Goal: Task Accomplishment & Management: Manage account settings

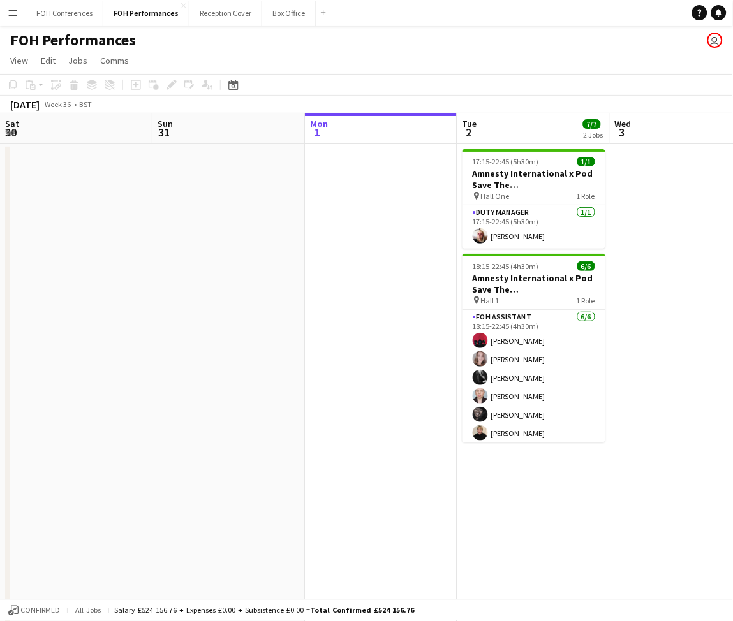
scroll to position [0, 431]
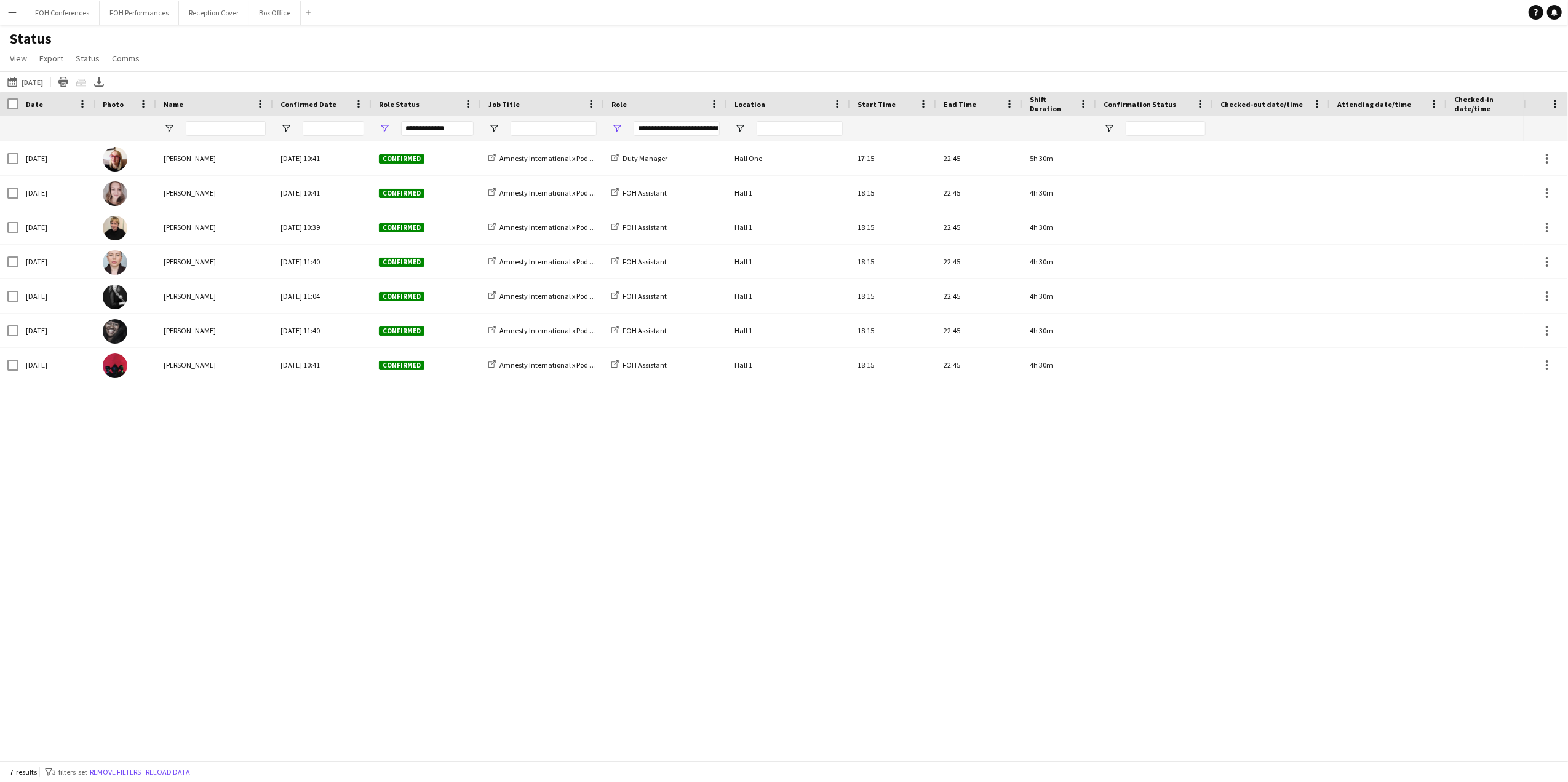
click at [359, 515] on div "[DATE] [PERSON_NAME] [DATE] 10:41 Confirmed Amnesty International x Pod Save Th…" at bounding box center [762, 445] width 1524 height 607
click at [25, 80] on button "[DATE] to [DATE] [DATE]" at bounding box center [25, 81] width 41 height 14
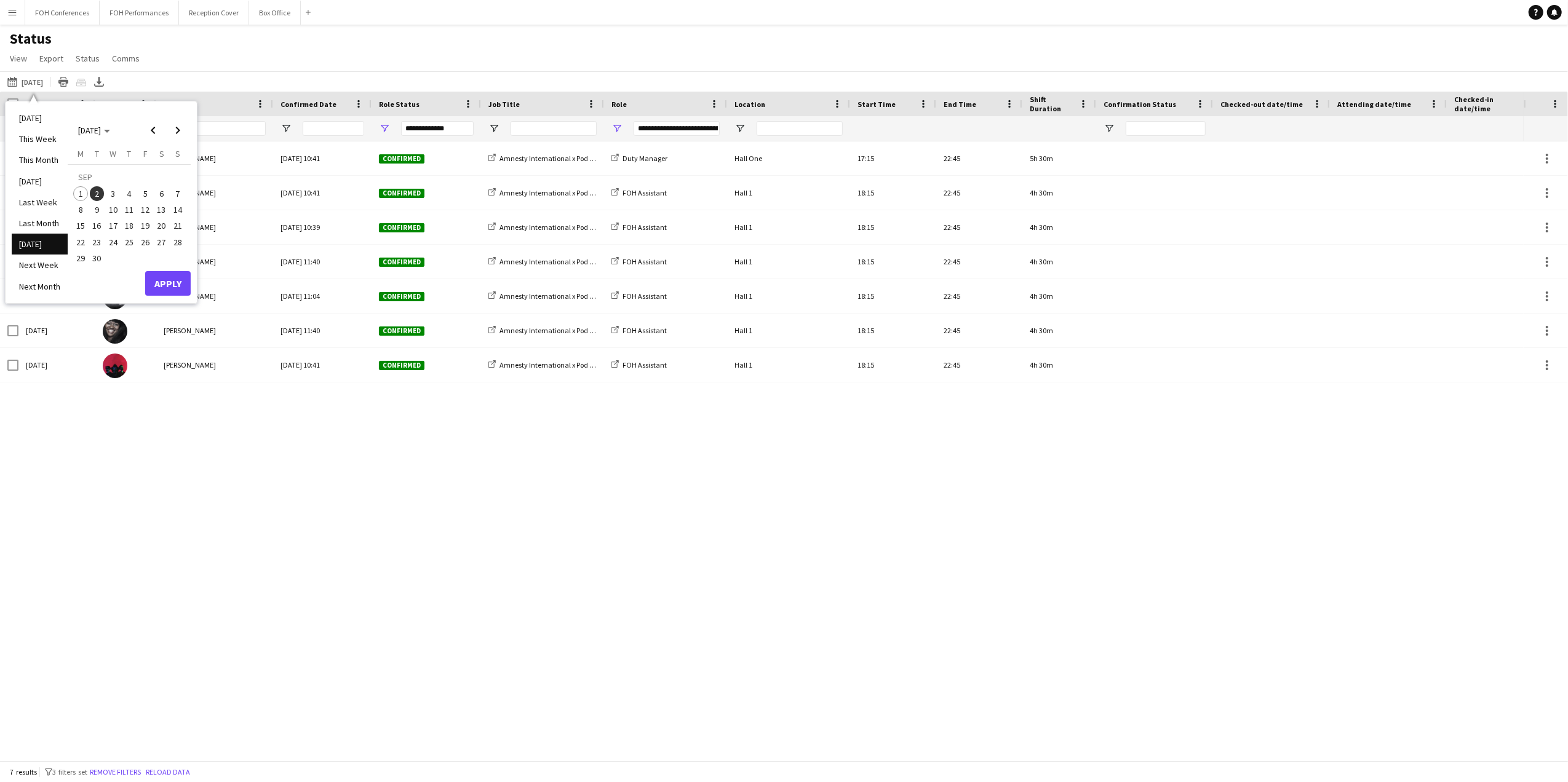
click at [134, 189] on span "4" at bounding box center [128, 193] width 14 height 14
click at [168, 286] on button "Apply" at bounding box center [168, 283] width 45 height 25
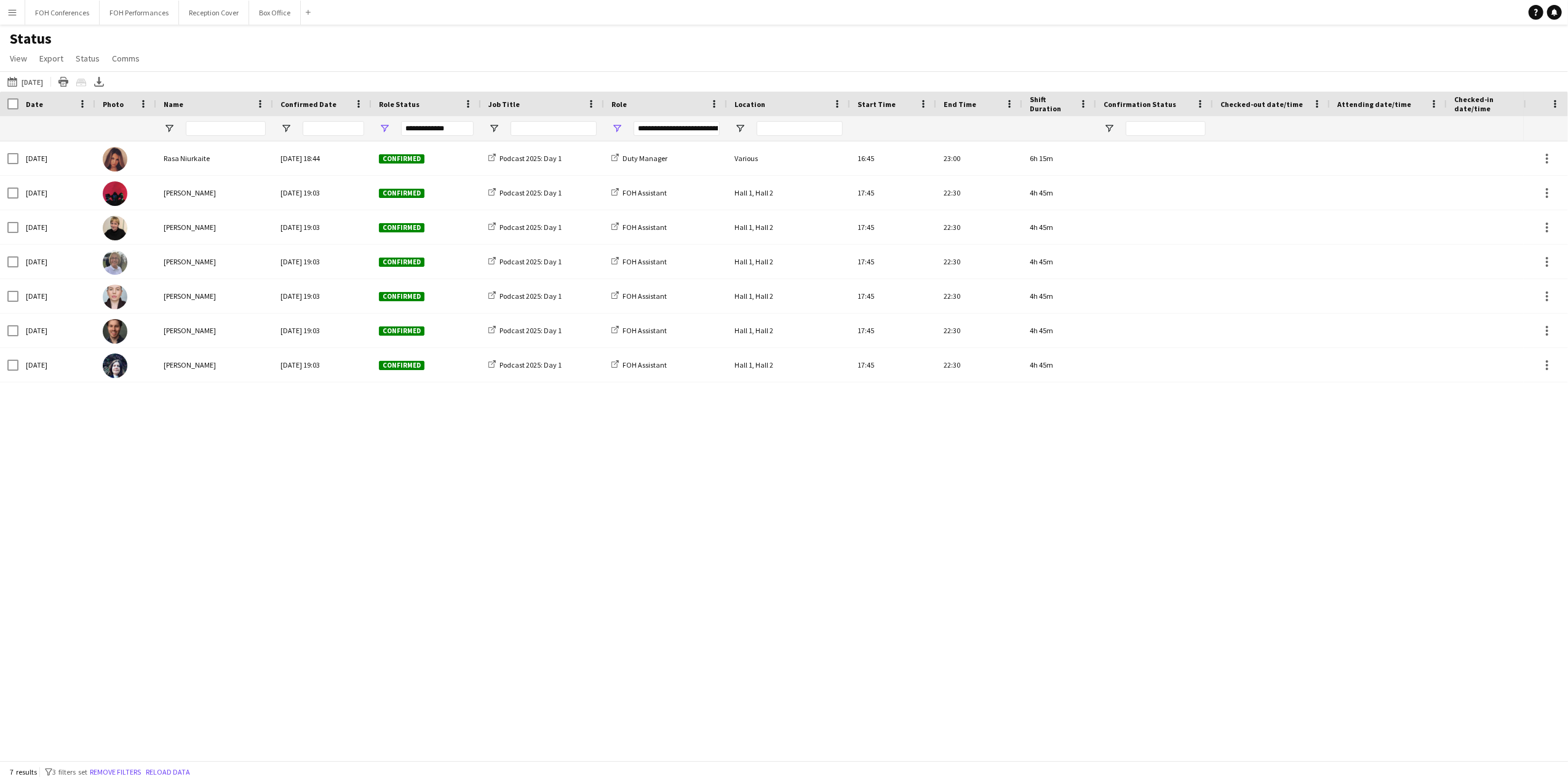
click at [273, 561] on div "[DATE] Rasa Niurkaite [DATE] 18:44 Confirmed Podcast 2025: Day 1 Duty Manager V…" at bounding box center [762, 445] width 1524 height 607
click at [255, 44] on div "Status View Views Default view Call Sheets GB View Weekly Staffing Report ZD TE…" at bounding box center [784, 50] width 1568 height 41
click at [104, 82] on icon "Export XLSX" at bounding box center [99, 82] width 10 height 10
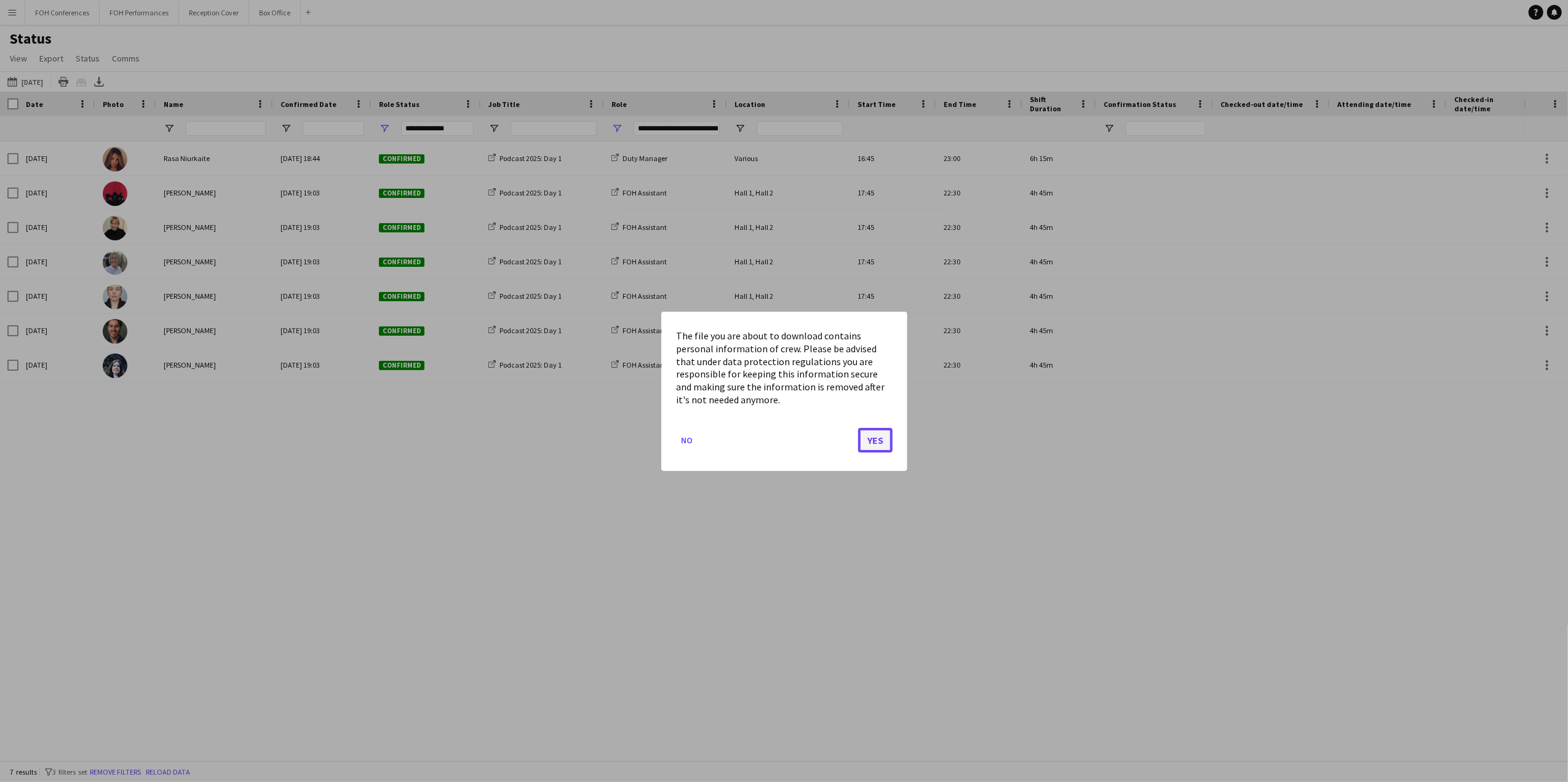
click at [880, 436] on button "Yes" at bounding box center [876, 440] width 35 height 25
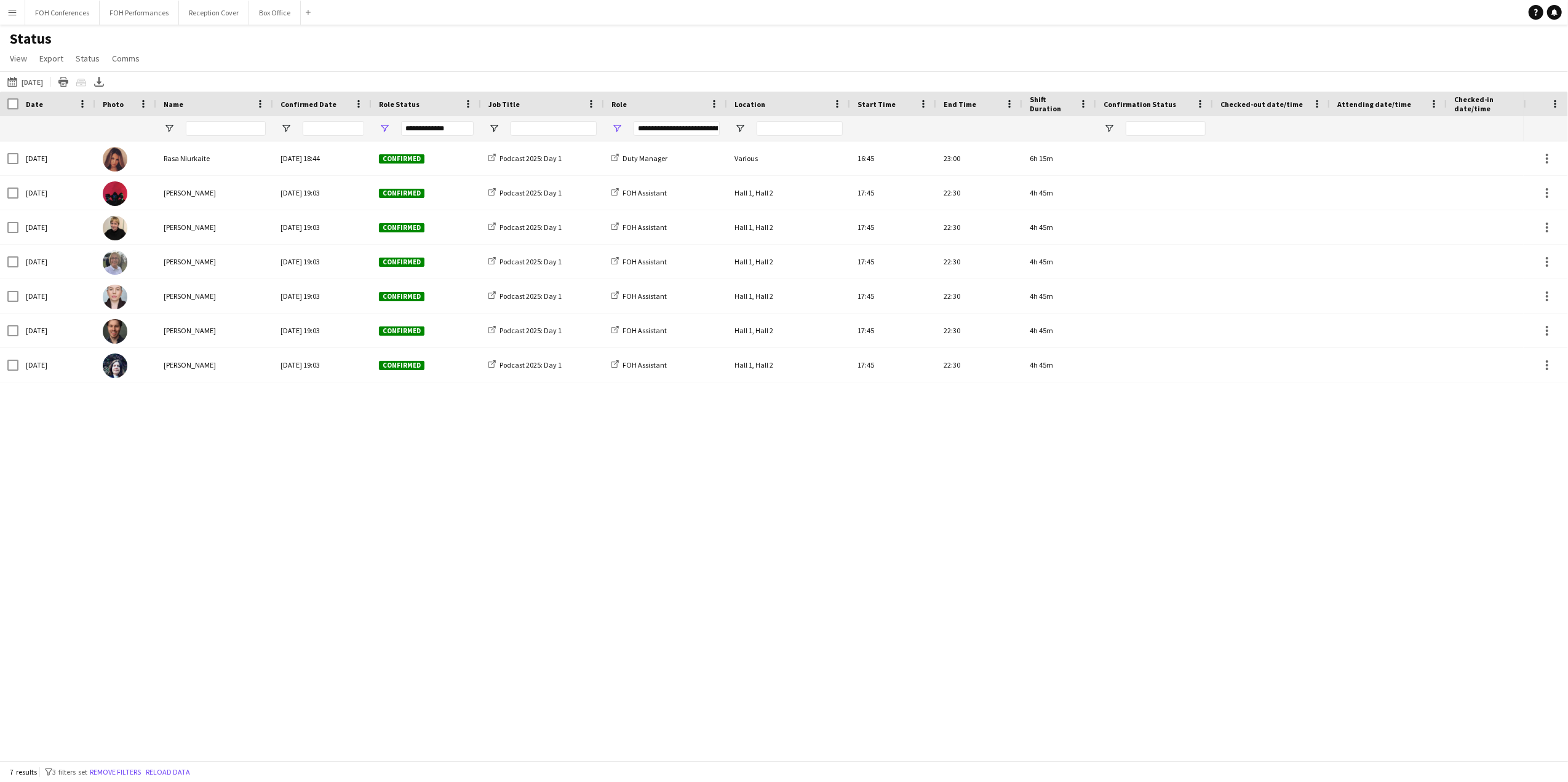
click at [802, 552] on div "[DATE] Rasa Niurkaite [DATE] 18:44 Confirmed Podcast 2025: Day 1 Duty Manager V…" at bounding box center [762, 445] width 1524 height 607
click at [276, 515] on div "[DATE] Rasa Niurkaite [DATE] 18:44 Confirmed Podcast 2025: Day 1 Duty Manager V…" at bounding box center [762, 445] width 1524 height 607
click at [104, 85] on icon "Export XLSX" at bounding box center [99, 82] width 10 height 10
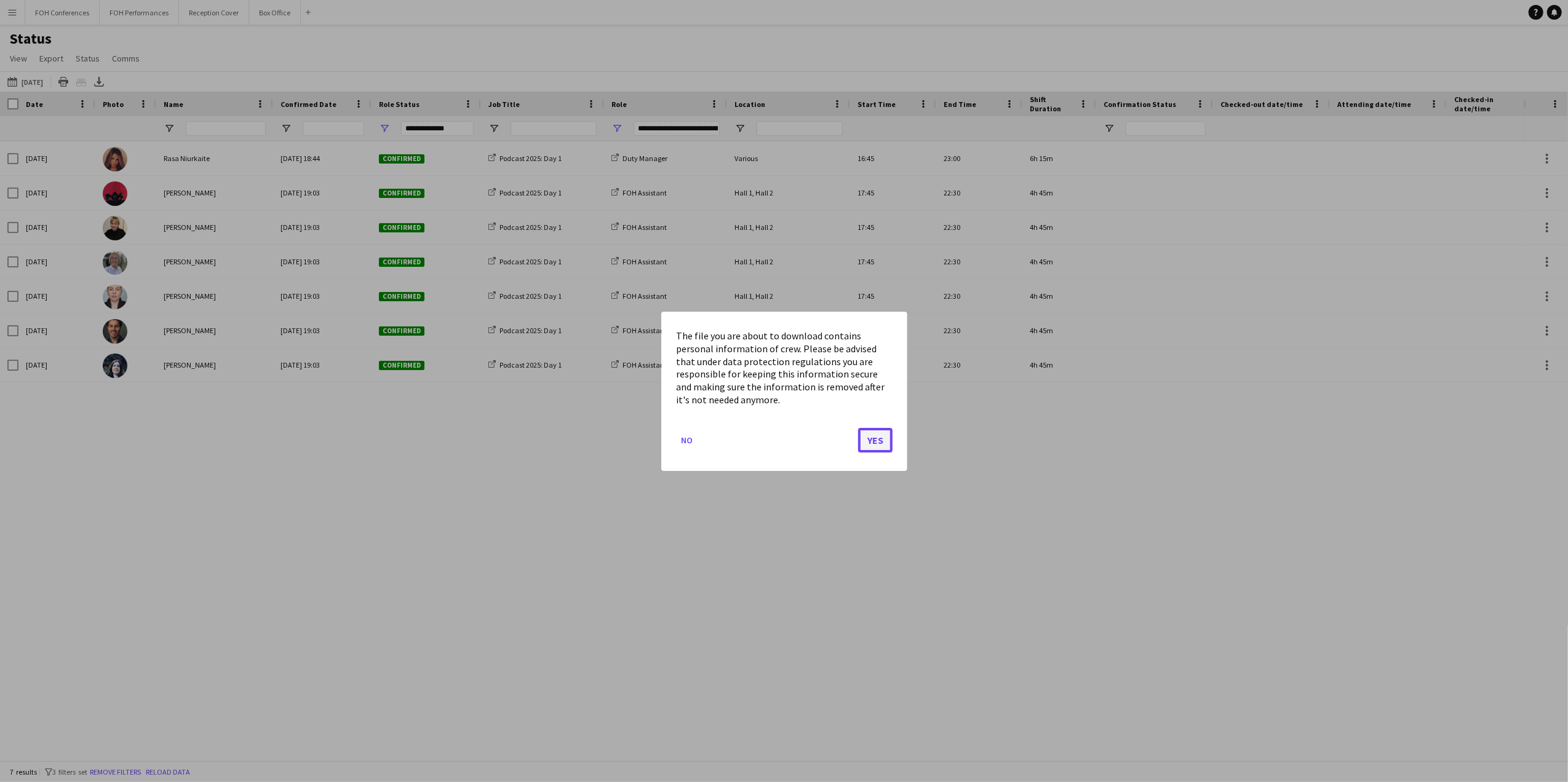
click at [881, 441] on button "Yes" at bounding box center [876, 440] width 35 height 25
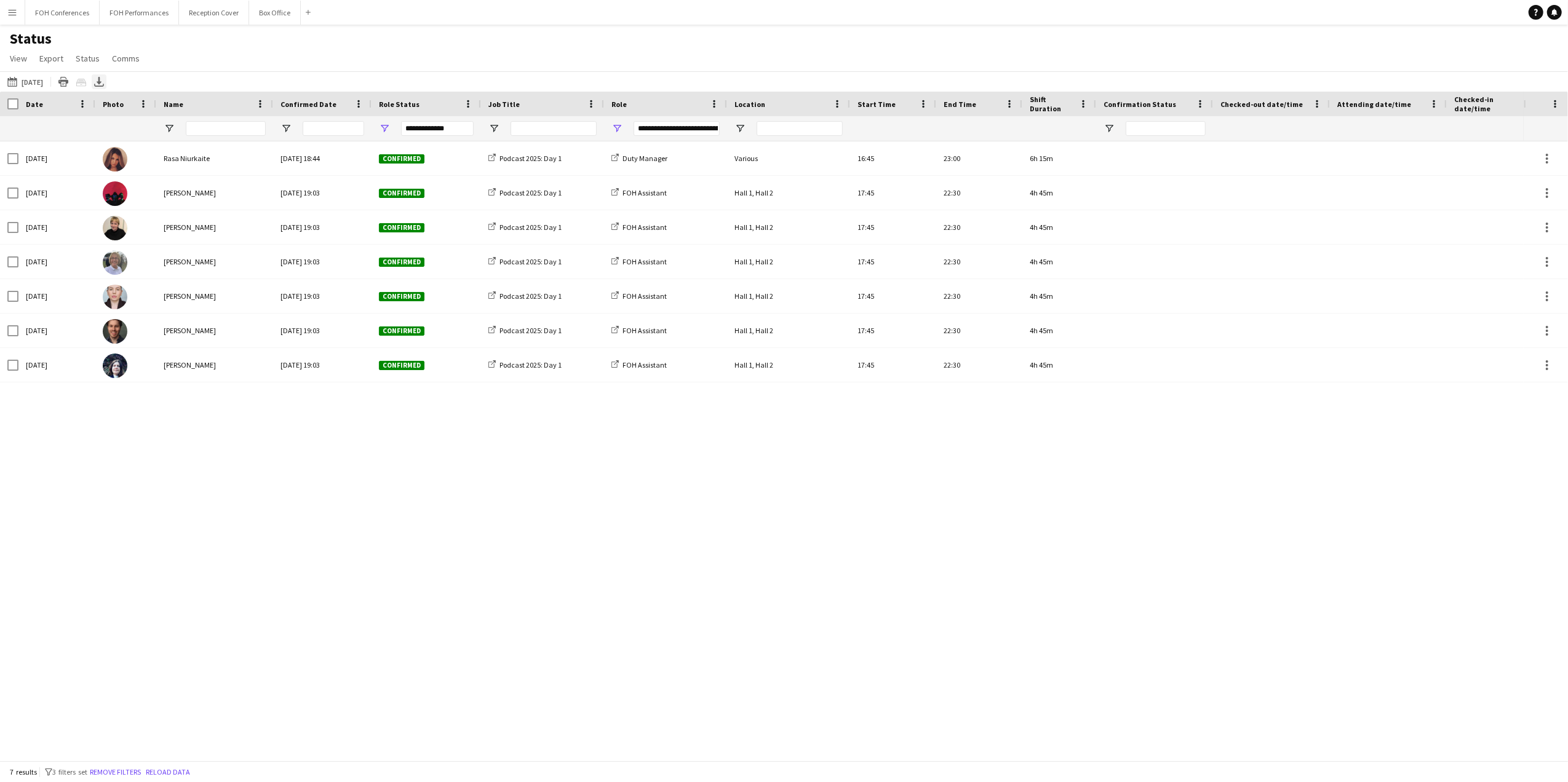
click at [101, 82] on icon at bounding box center [98, 81] width 5 height 8
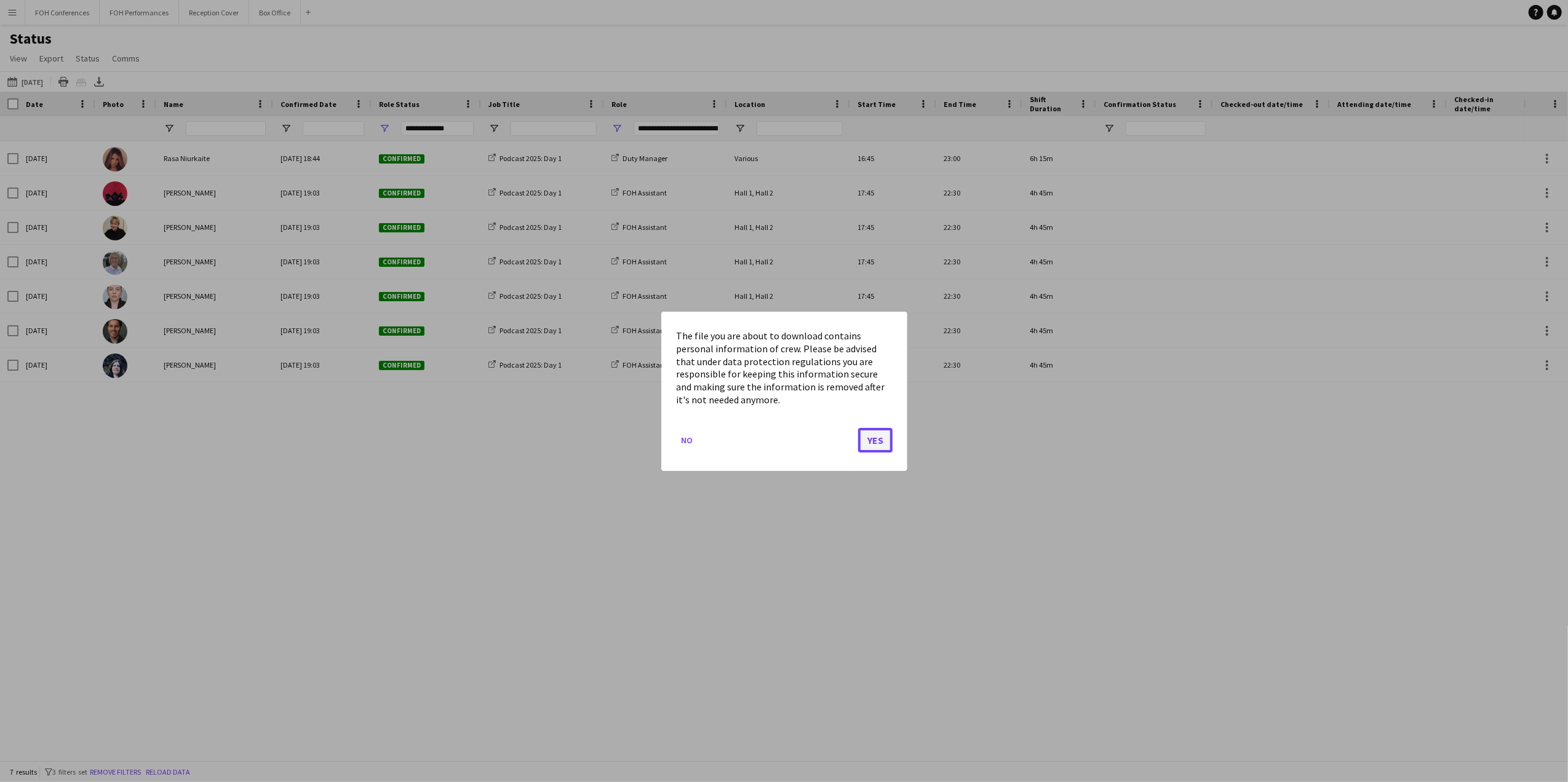
click at [861, 439] on button "Yes" at bounding box center [876, 440] width 35 height 25
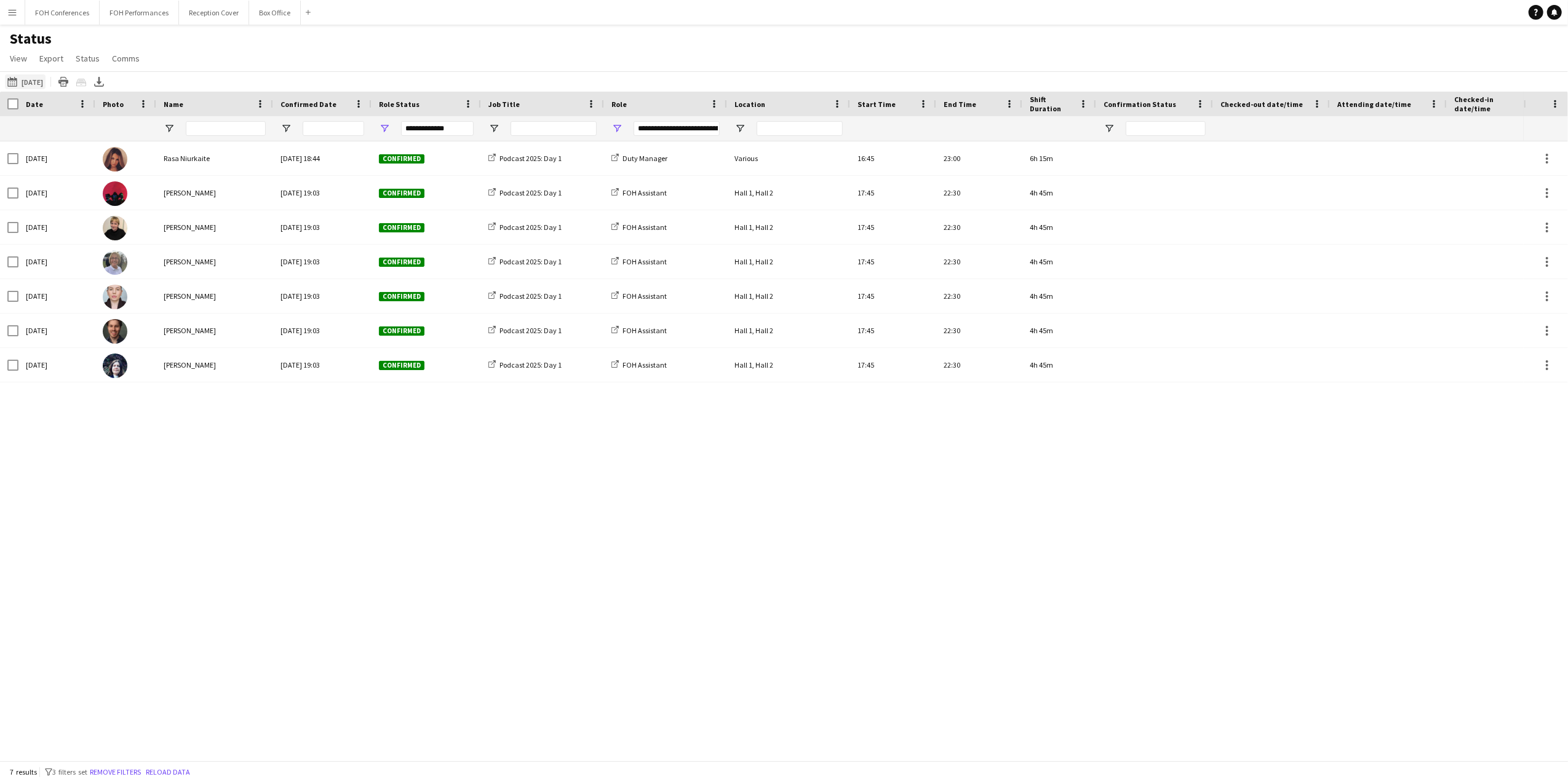
click at [30, 85] on button "[DATE] to [DATE] [DATE]" at bounding box center [25, 81] width 41 height 14
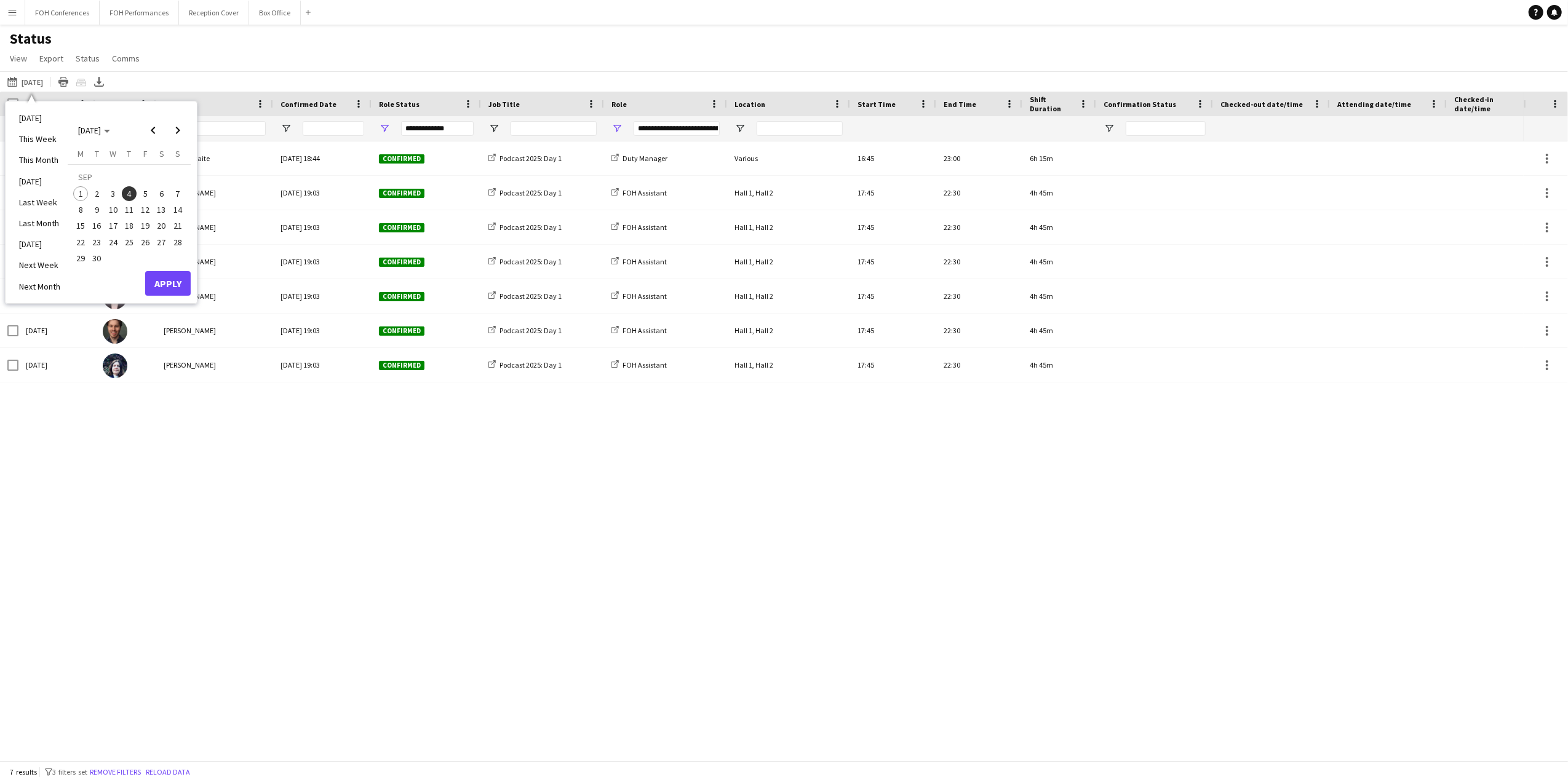
drag, startPoint x: 141, startPoint y: 193, endPoint x: 142, endPoint y: 200, distance: 7.1
click at [143, 193] on span "5" at bounding box center [145, 193] width 14 height 14
click at [157, 277] on button "Apply" at bounding box center [168, 283] width 45 height 25
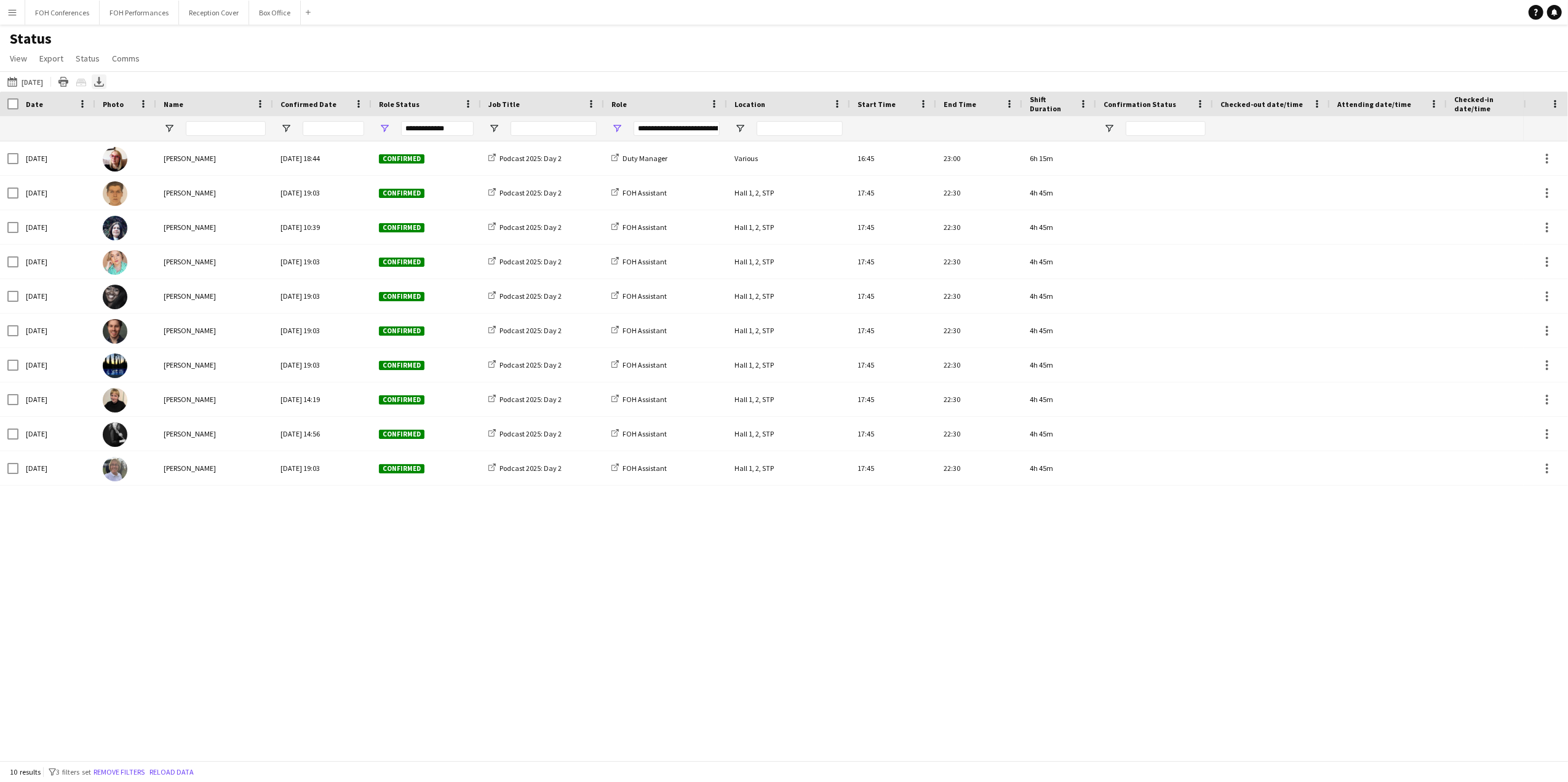
click at [101, 79] on icon at bounding box center [98, 81] width 5 height 8
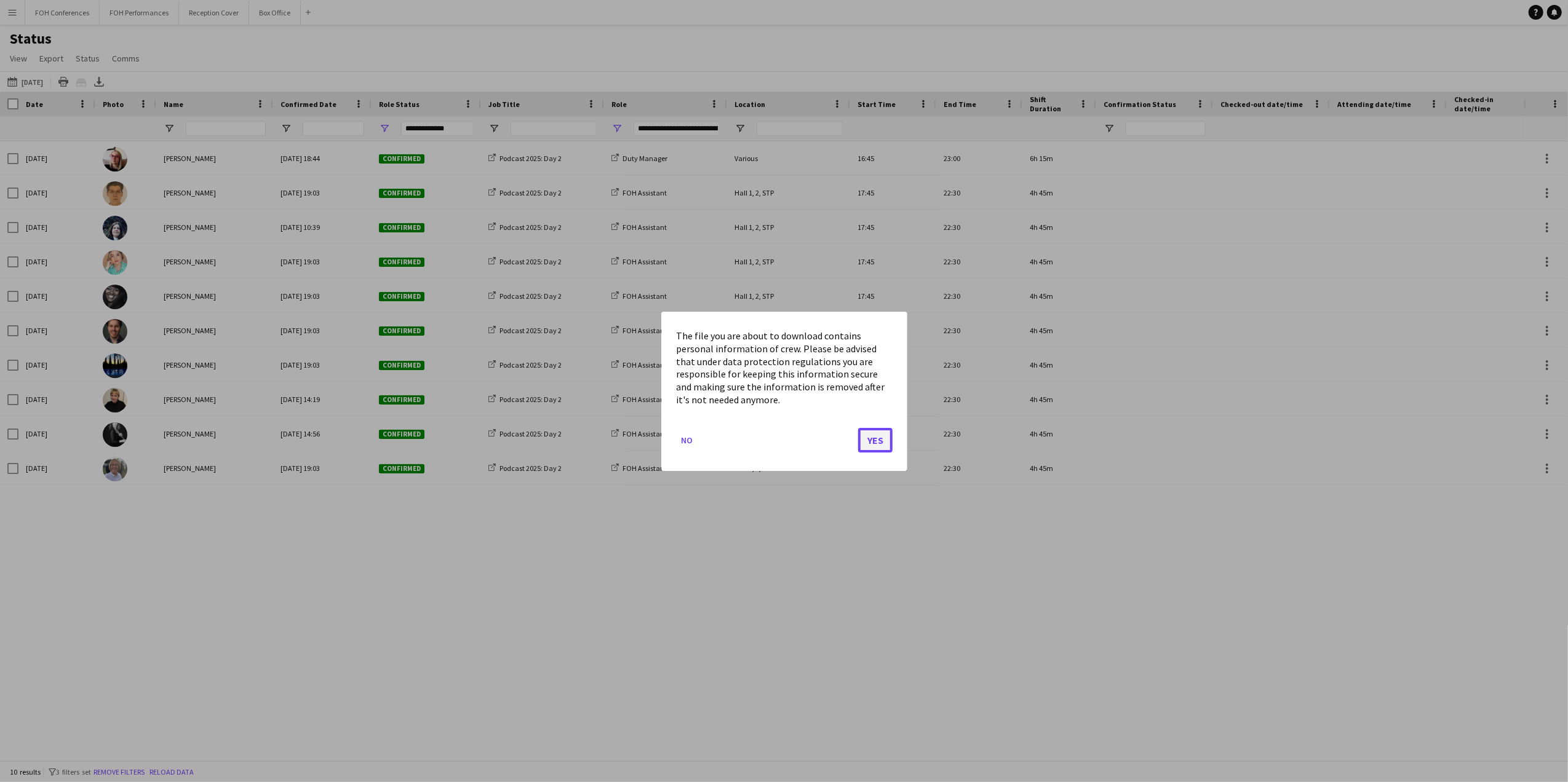
click at [879, 428] on button "Yes" at bounding box center [876, 440] width 35 height 25
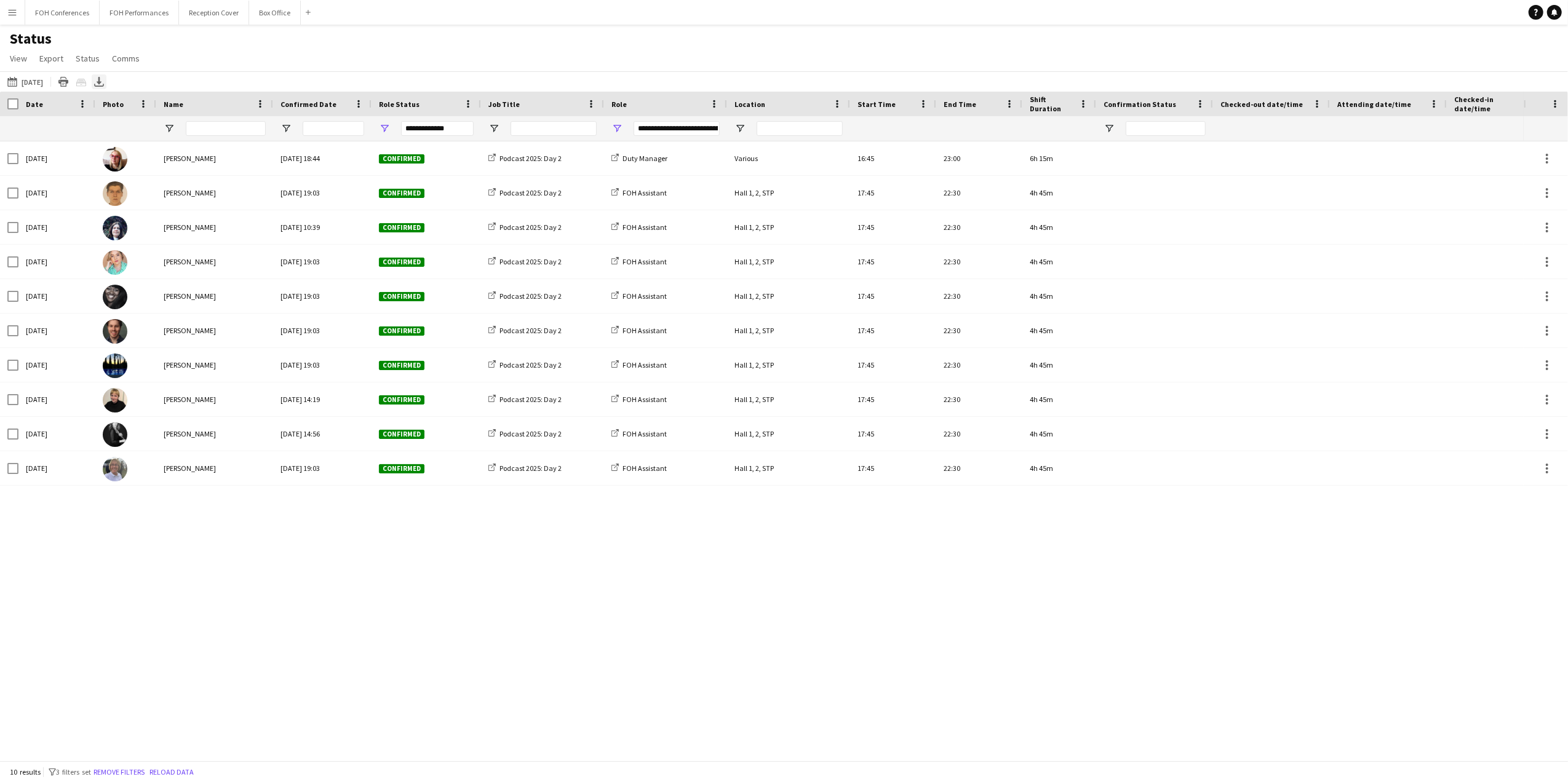
click at [104, 86] on icon "Export XLSX" at bounding box center [99, 82] width 10 height 10
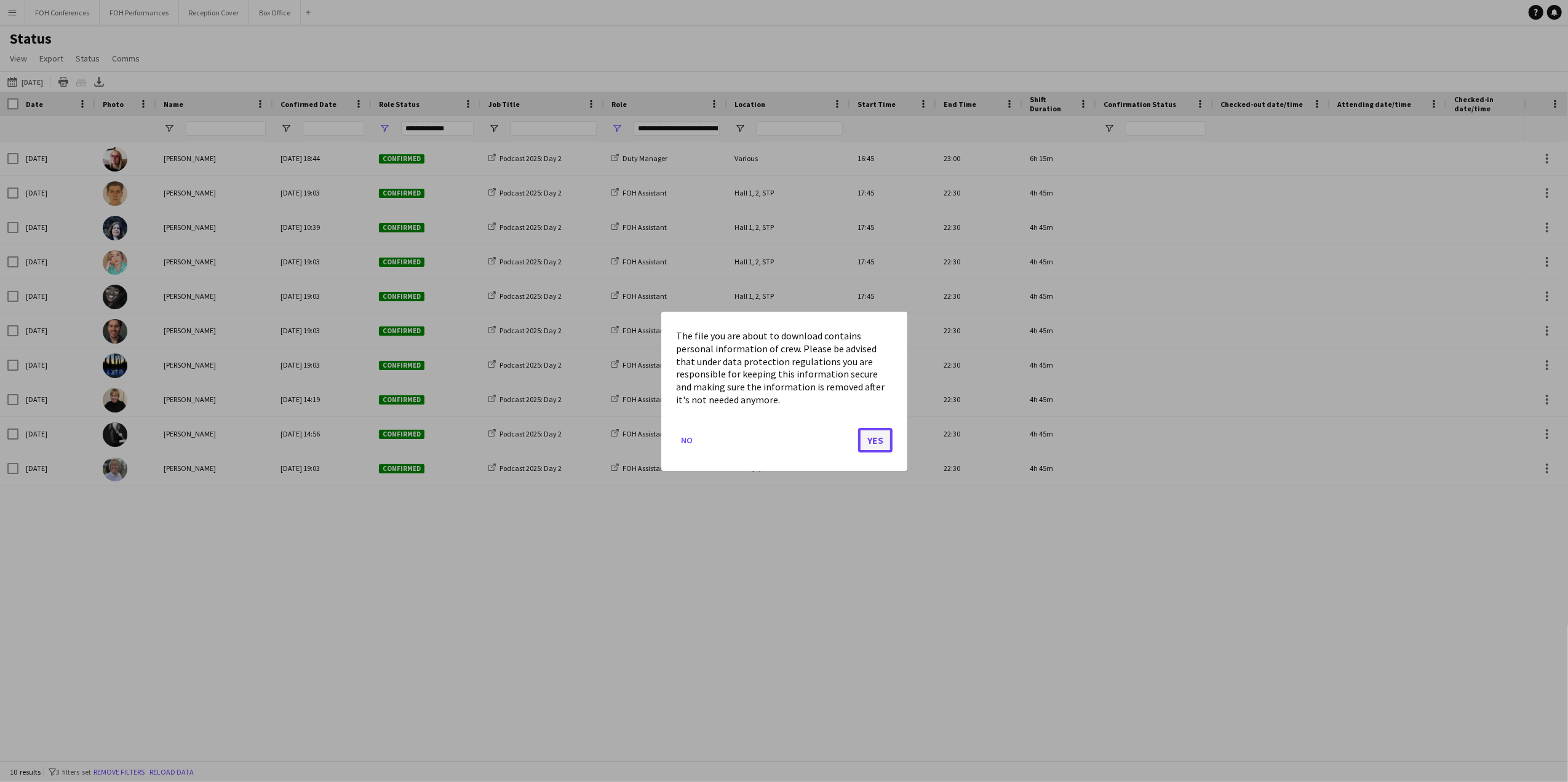
click at [867, 445] on button "Yes" at bounding box center [876, 440] width 35 height 25
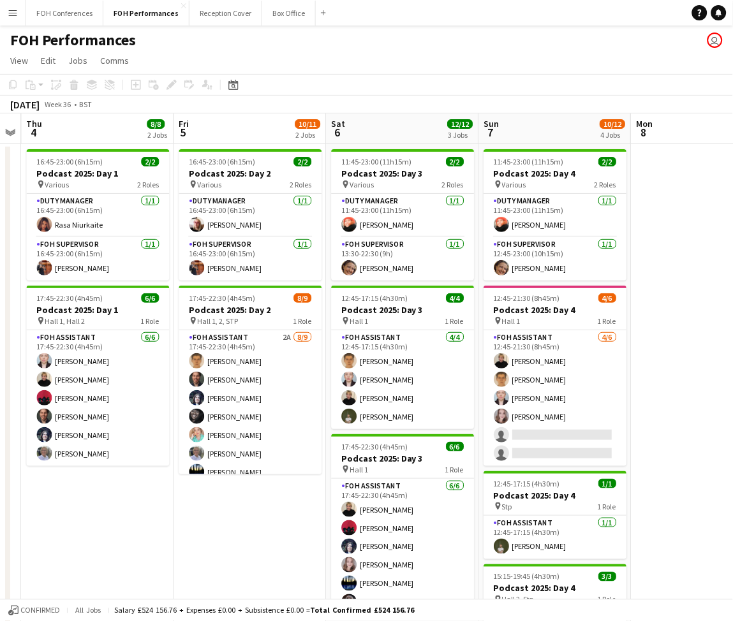
scroll to position [0, 432]
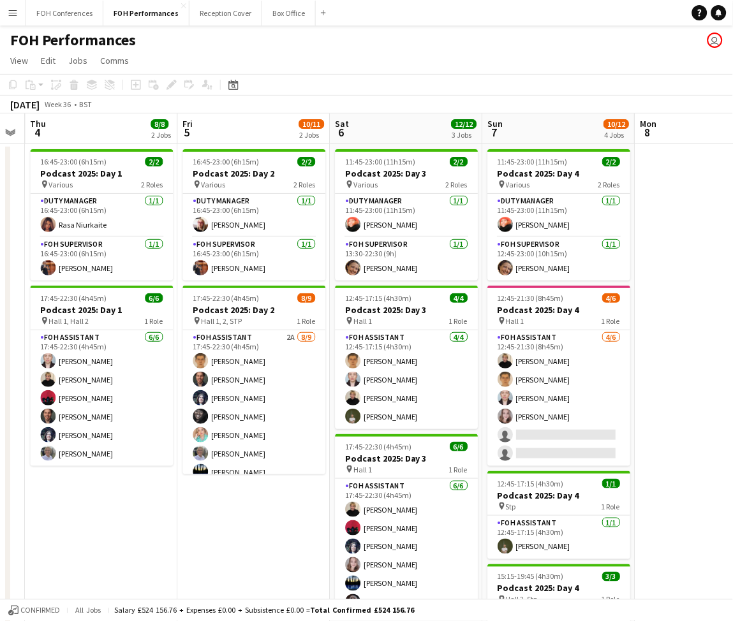
drag, startPoint x: 406, startPoint y: 138, endPoint x: 99, endPoint y: 147, distance: 306.3
click at [99, 147] on app-calendar-viewport "Mon 1 Tue 2 7/7 2 Jobs Wed 3 Thu 4 8/8 2 Jobs Fri 5 10/11 2 Jobs Sat 6 12/12 3 …" at bounding box center [366, 416] width 733 height 605
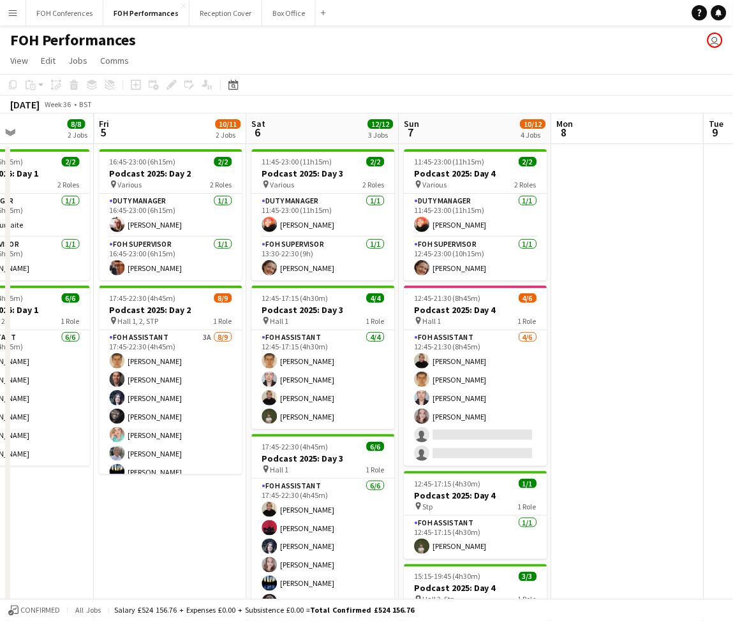
scroll to position [0, 381]
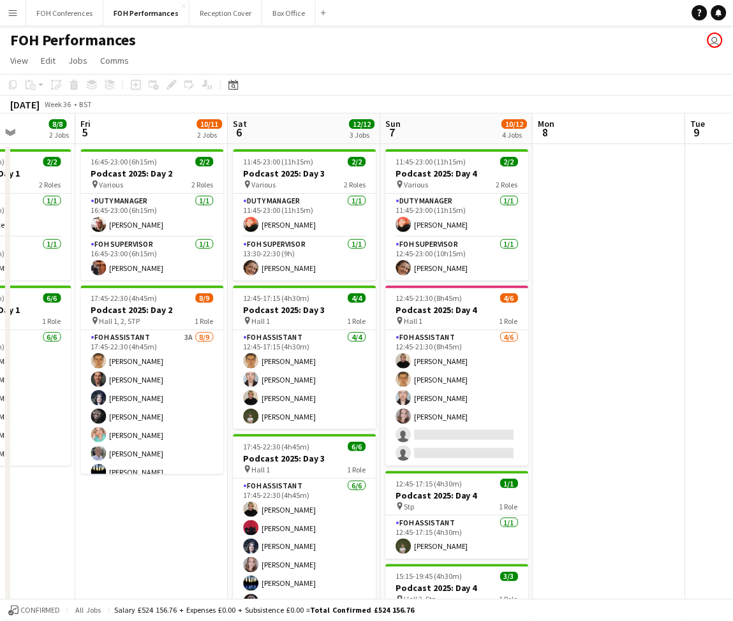
drag, startPoint x: 253, startPoint y: 128, endPoint x: 152, endPoint y: 175, distance: 111.6
click at [152, 175] on app-calendar-viewport "Tue 2 7/7 2 Jobs Wed 3 Thu 4 8/8 2 Jobs Fri 5 10/11 2 Jobs Sat 6 12/12 3 Jobs S…" at bounding box center [366, 416] width 733 height 605
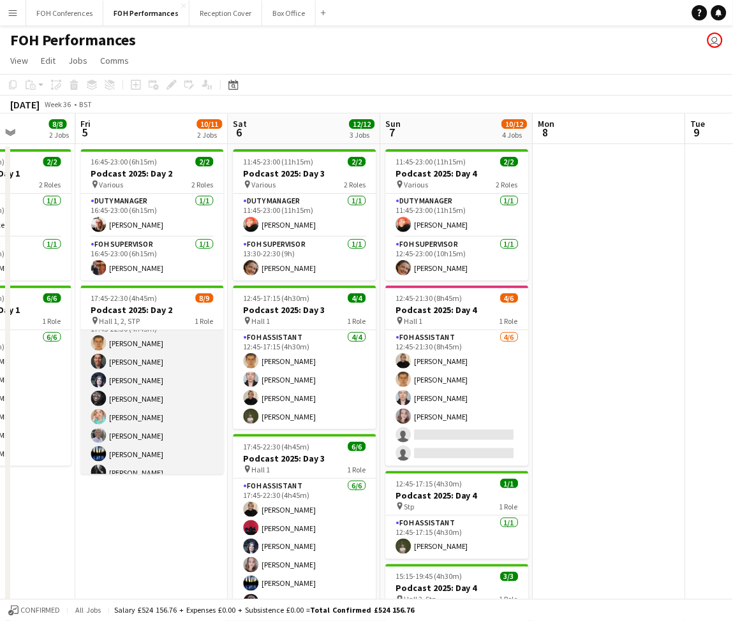
scroll to position [47, 0]
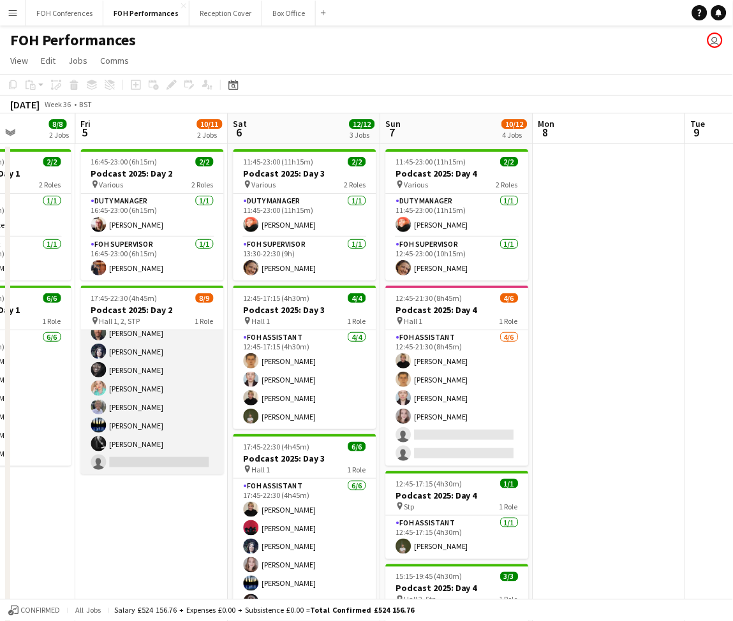
click at [159, 465] on app-card-role "FOH Assistant 3A 8/9 17:45-22:30 (4h45m) William Warren James Bibby Louise Warr…" at bounding box center [152, 379] width 143 height 191
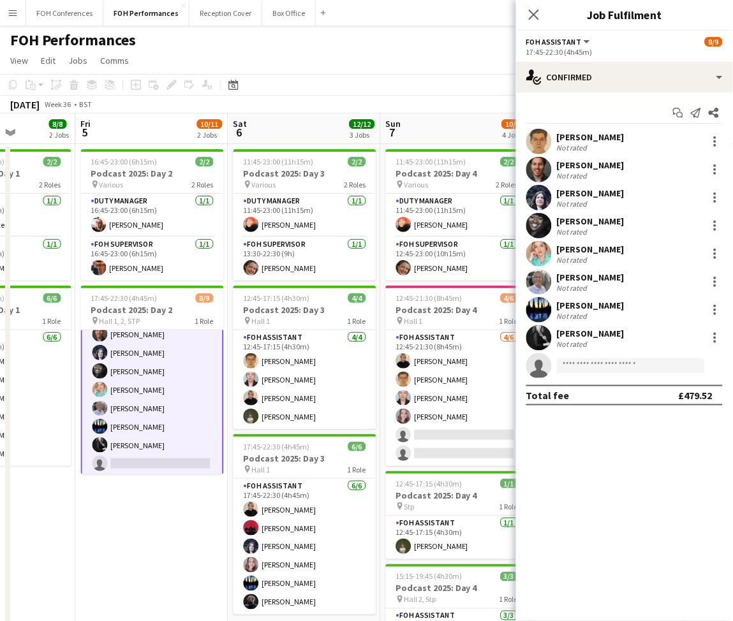
scroll to position [47, 0]
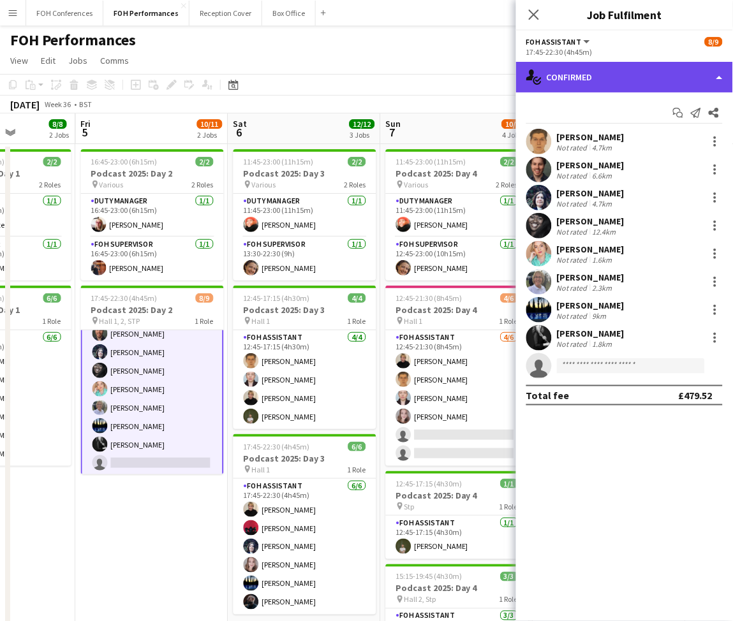
click at [621, 73] on div "single-neutral-actions-check-2 Confirmed" at bounding box center [624, 77] width 217 height 31
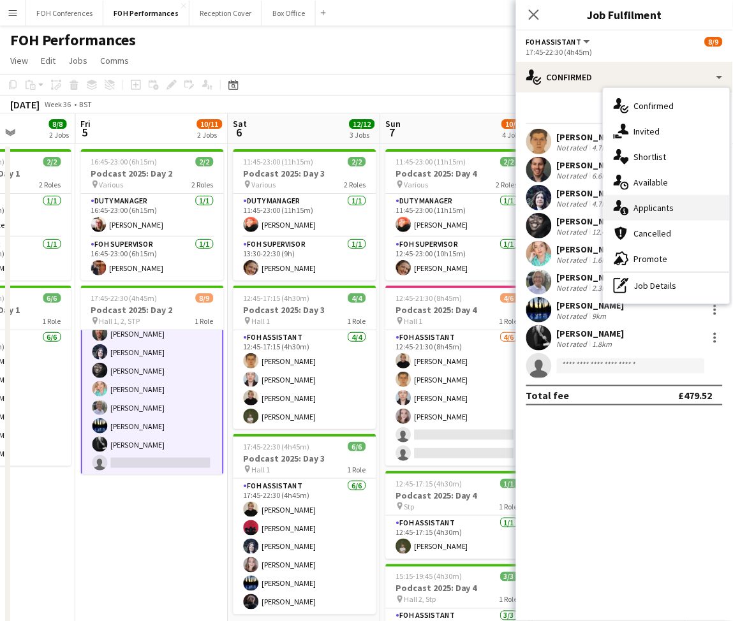
click at [645, 217] on div "single-neutral-actions-information Applicants" at bounding box center [666, 208] width 126 height 26
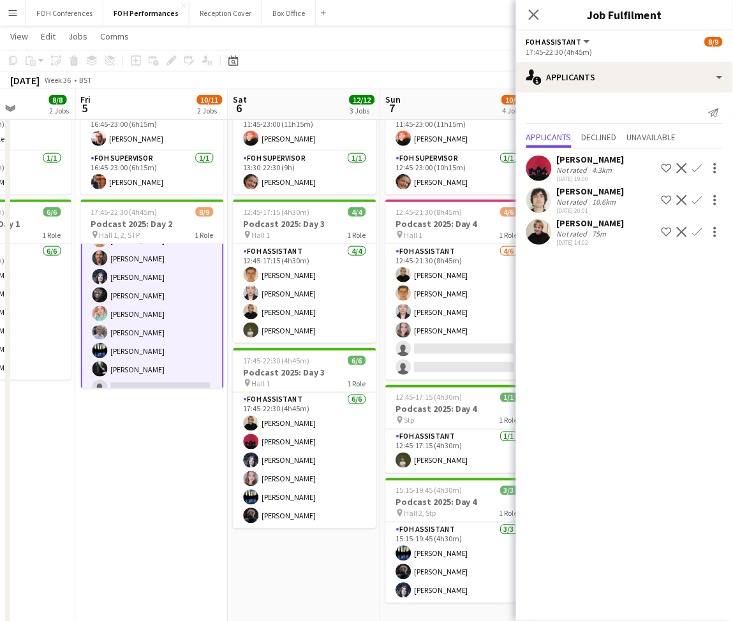
scroll to position [48, 0]
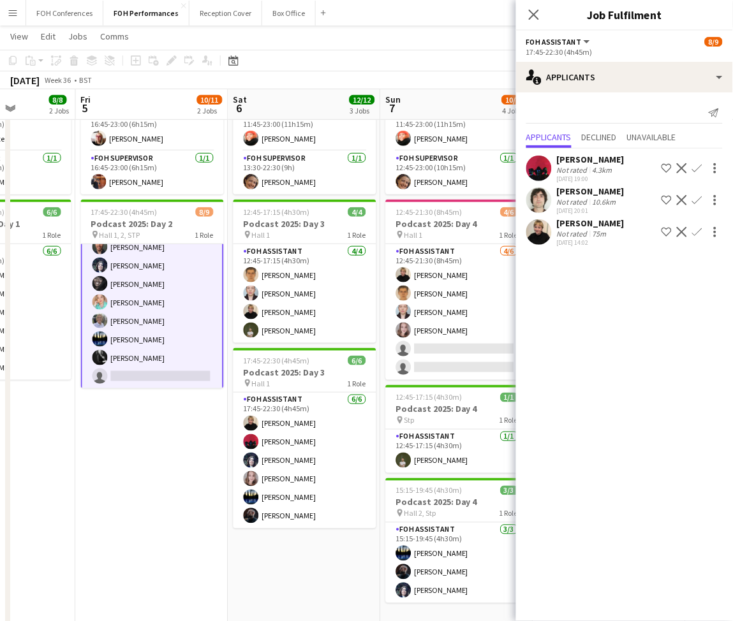
click at [696, 233] on app-icon "Confirm" at bounding box center [697, 232] width 10 height 10
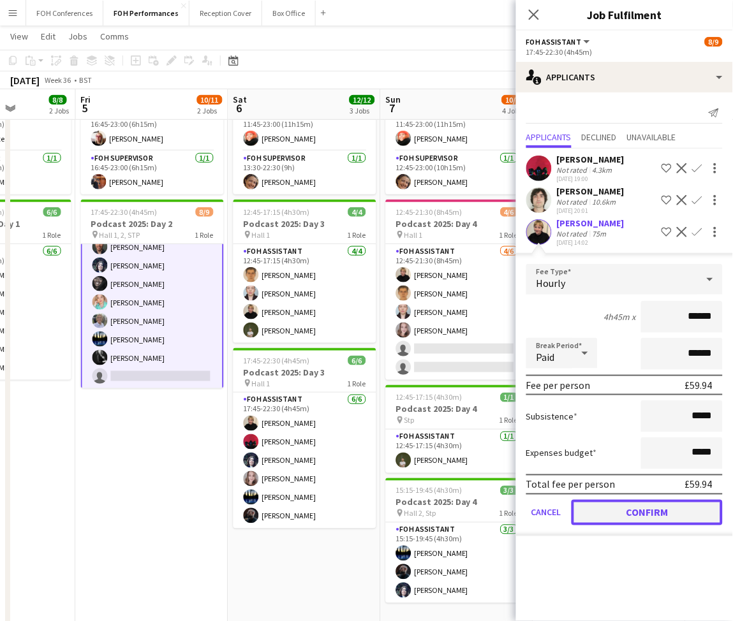
click at [667, 517] on button "Confirm" at bounding box center [646, 513] width 151 height 26
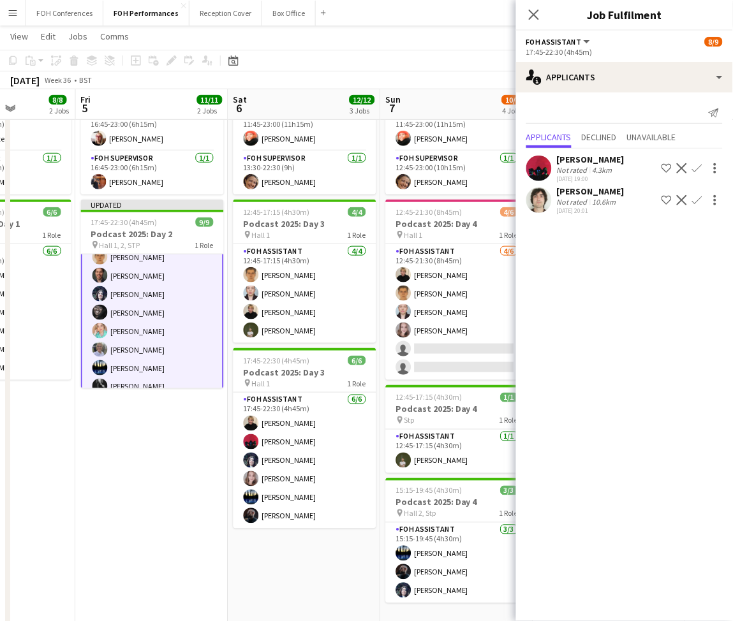
click at [149, 508] on app-date-cell "16:45-23:00 (6h15m) 2/2 Podcast 2025: Day 2 pin Various 2 Roles Duty Manager 1/…" at bounding box center [152, 345] width 152 height 575
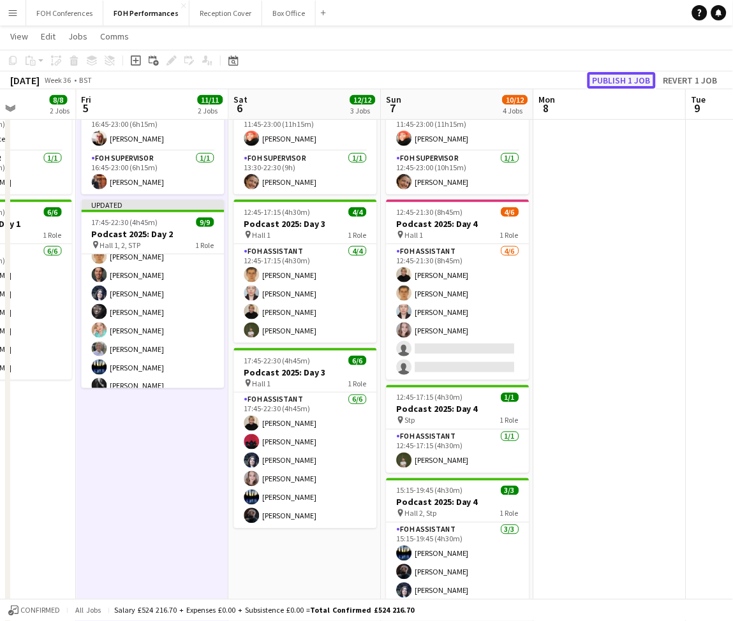
click at [621, 85] on button "Publish 1 job" at bounding box center [621, 80] width 68 height 17
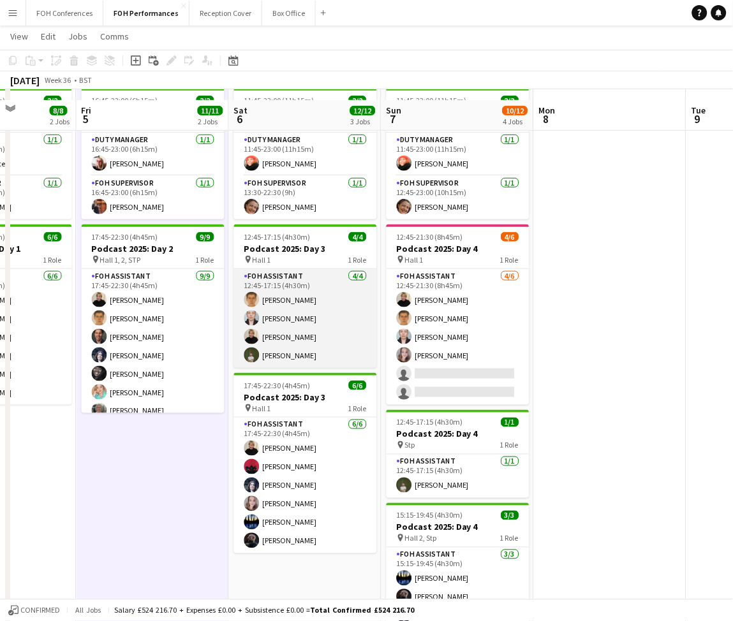
scroll to position [85, 0]
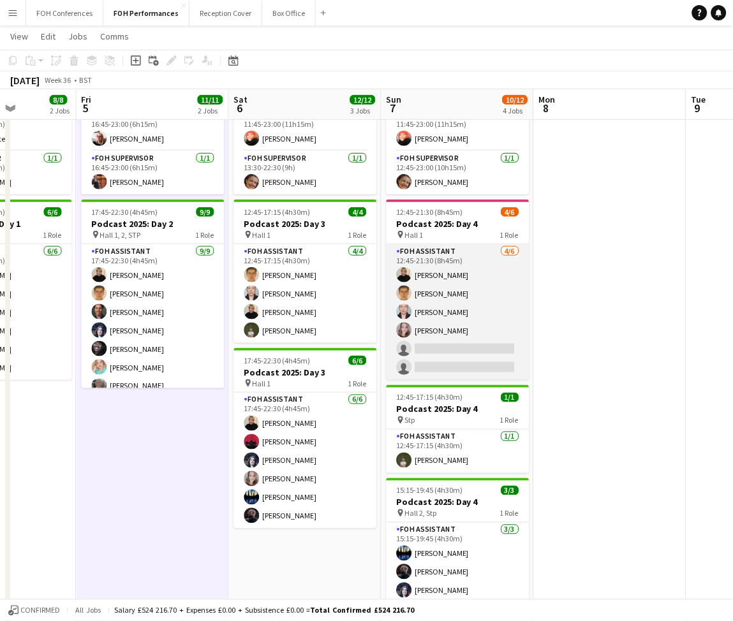
click at [487, 347] on app-card-role "FOH Assistant 4/6 12:45-21:30 (8h45m) Jojo Ruta William Warren Pamela Sledzik M…" at bounding box center [457, 312] width 143 height 136
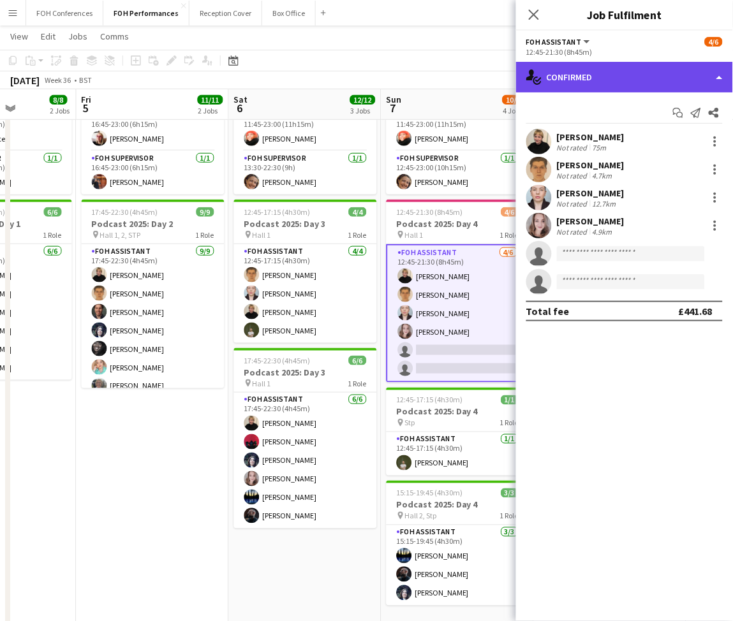
click at [626, 79] on div "single-neutral-actions-check-2 Confirmed" at bounding box center [624, 77] width 217 height 31
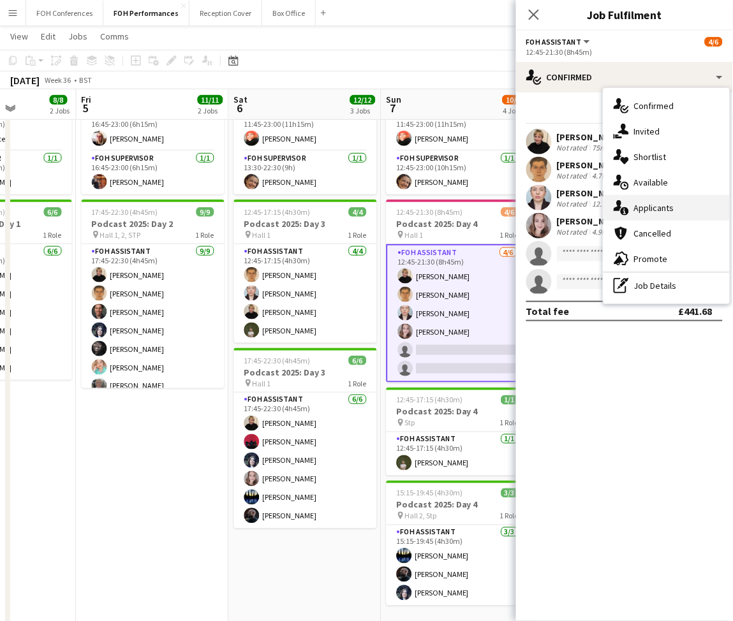
click at [652, 210] on div "single-neutral-actions-information Applicants" at bounding box center [666, 208] width 126 height 26
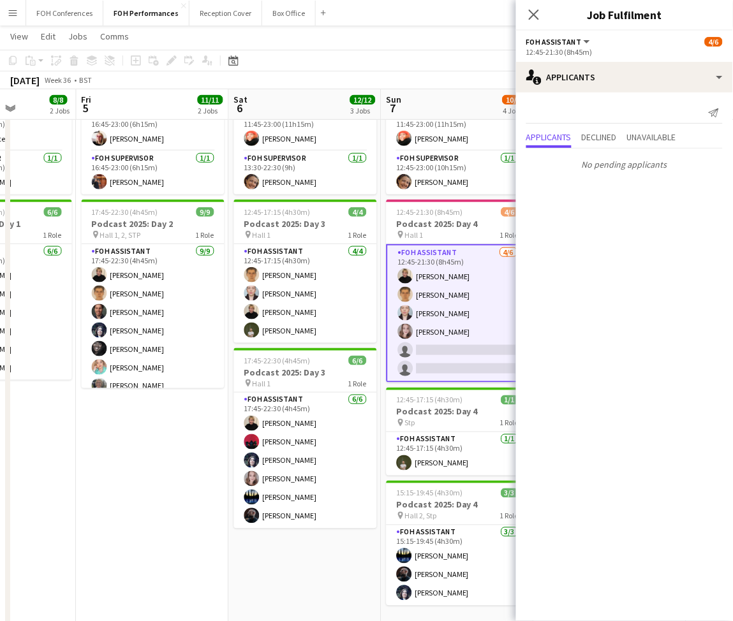
click at [350, 42] on app-page-menu "View Day view expanded Day view collapsed Month view Date picker Jump to today …" at bounding box center [366, 38] width 733 height 24
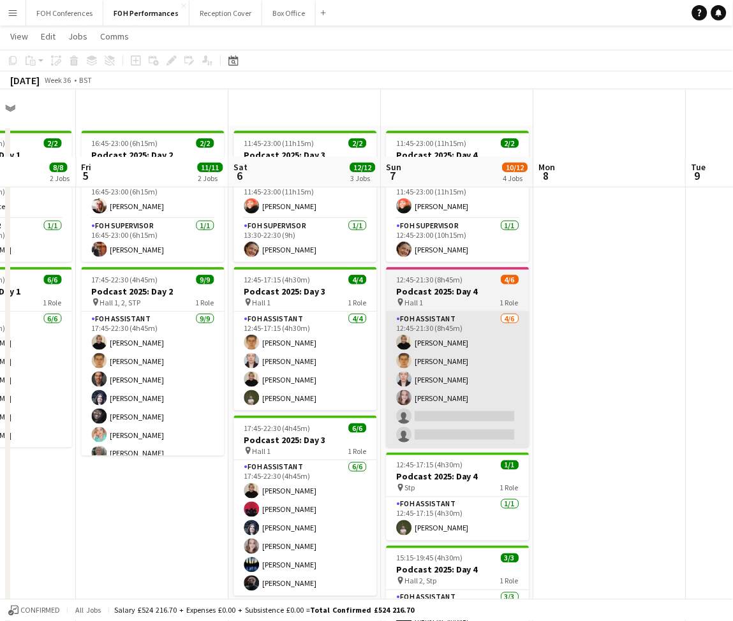
scroll to position [0, 0]
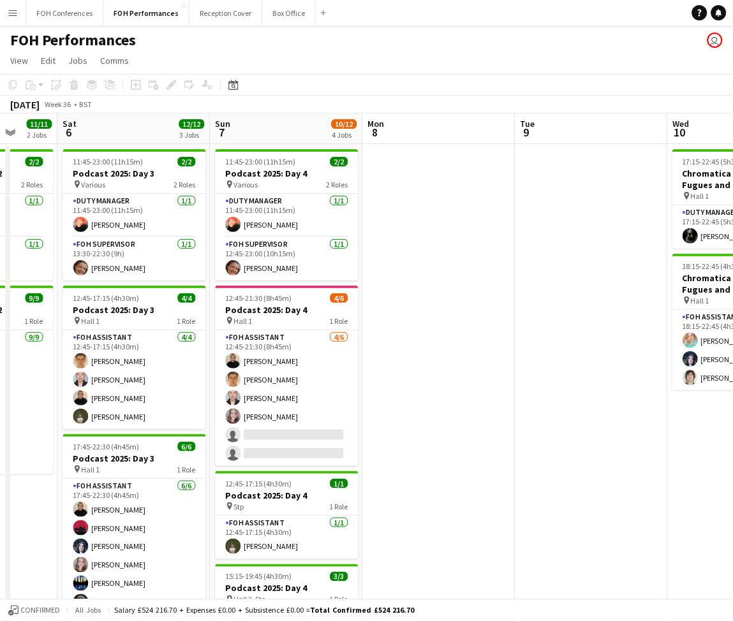
drag, startPoint x: 308, startPoint y: 132, endPoint x: 129, endPoint y: 131, distance: 178.6
click at [129, 131] on app-calendar-viewport "Wed 3 Thu 4 8/8 2 Jobs Fri 5 11/11 2 Jobs Sat 6 12/12 3 Jobs Sun 7 10/12 4 Jobs…" at bounding box center [366, 416] width 733 height 605
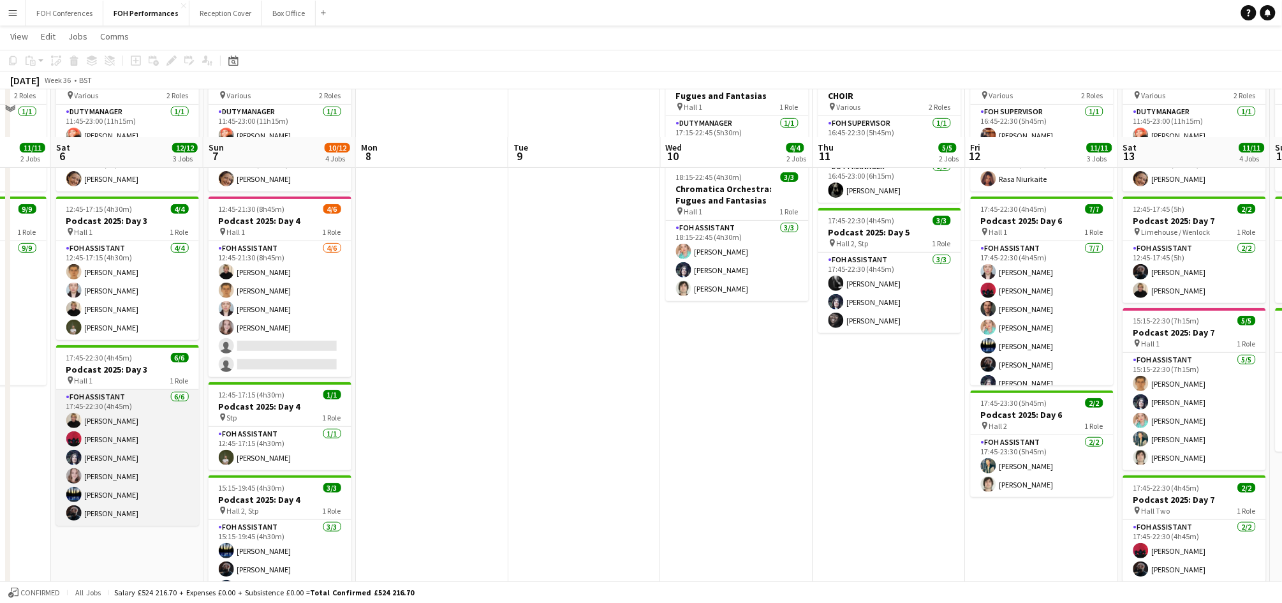
scroll to position [51, 0]
